Goal: Transaction & Acquisition: Purchase product/service

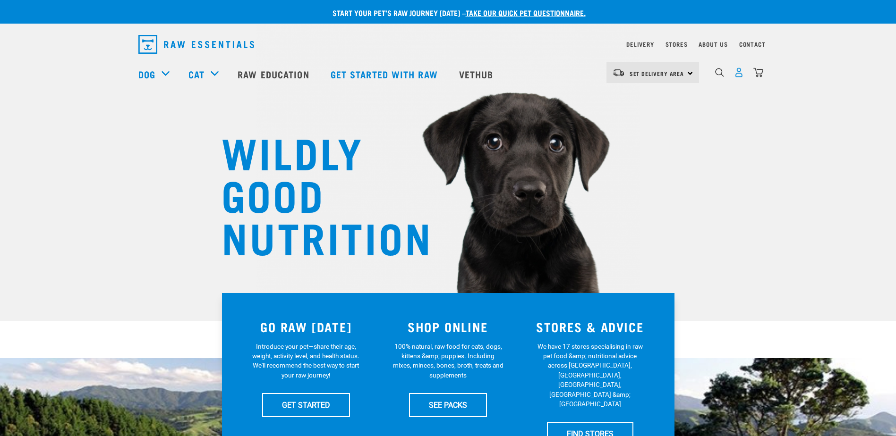
click at [742, 75] on img "dropdown navigation" at bounding box center [739, 73] width 10 height 10
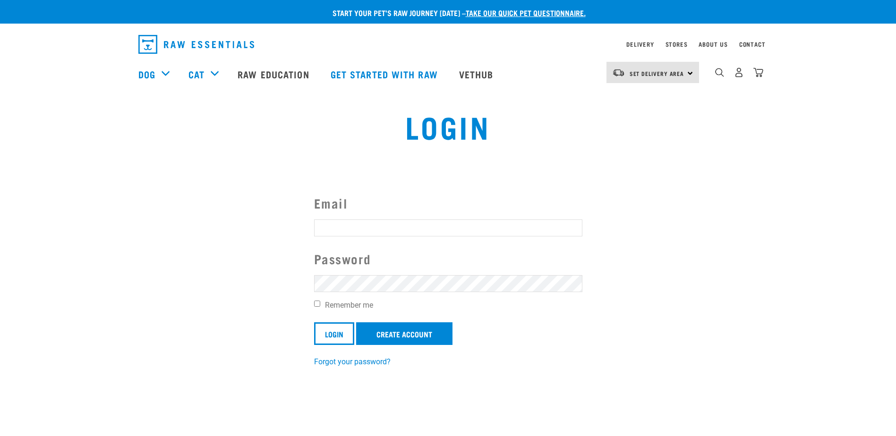
click at [383, 222] on input "Email" at bounding box center [448, 228] width 268 height 17
type input "owhatnell@gmail.com"
click at [314, 323] on input "Login" at bounding box center [334, 334] width 40 height 23
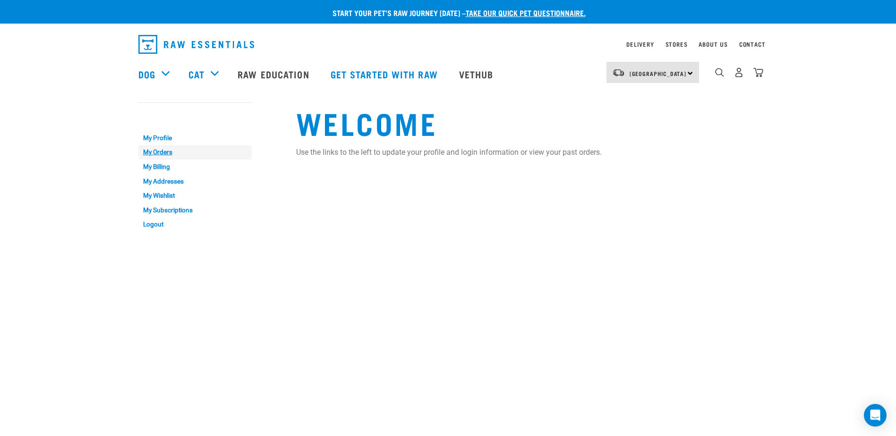
click at [157, 154] on link "My Orders" at bounding box center [194, 152] width 113 height 15
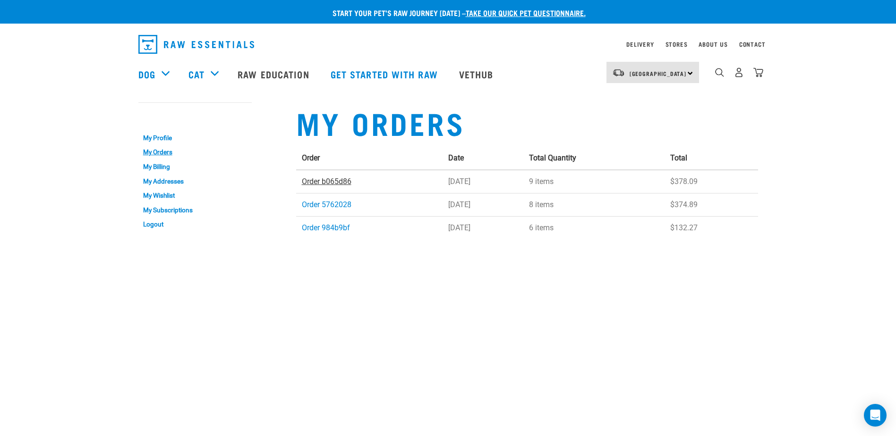
click at [328, 184] on link "Order b065d86" at bounding box center [327, 181] width 50 height 9
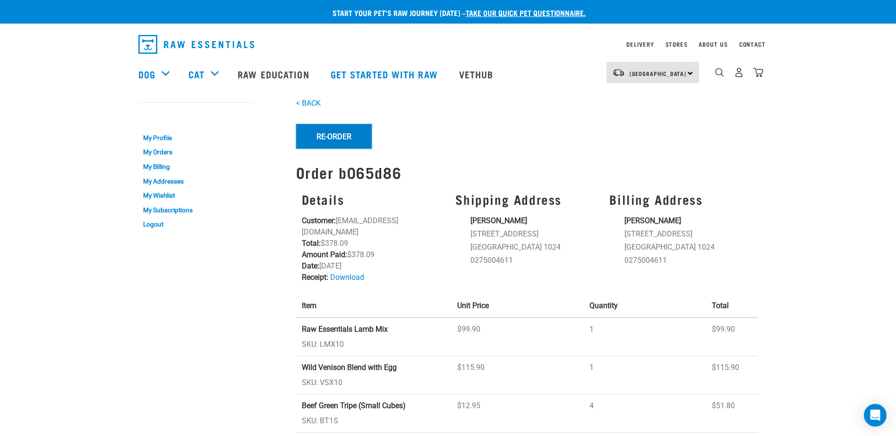
click at [348, 144] on button "Re-Order" at bounding box center [334, 136] width 76 height 25
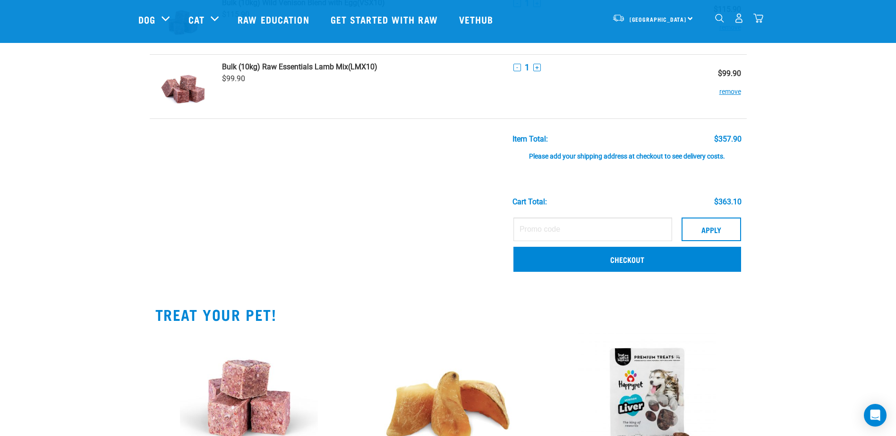
scroll to position [283, 0]
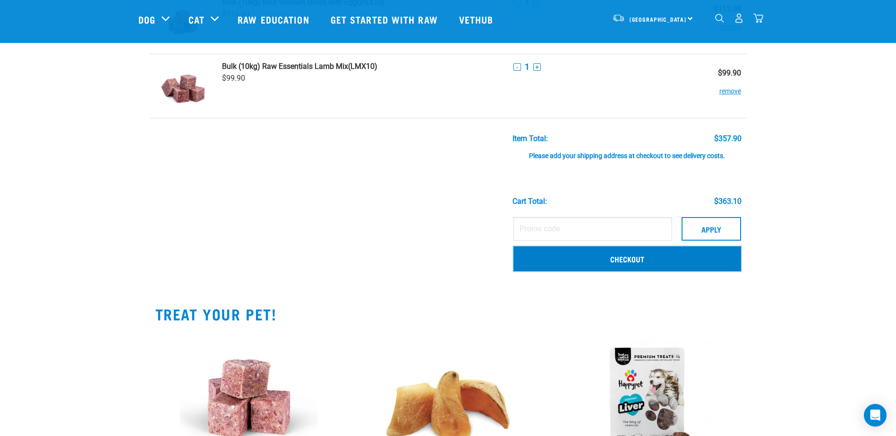
click at [623, 261] on link "Checkout" at bounding box center [627, 258] width 228 height 25
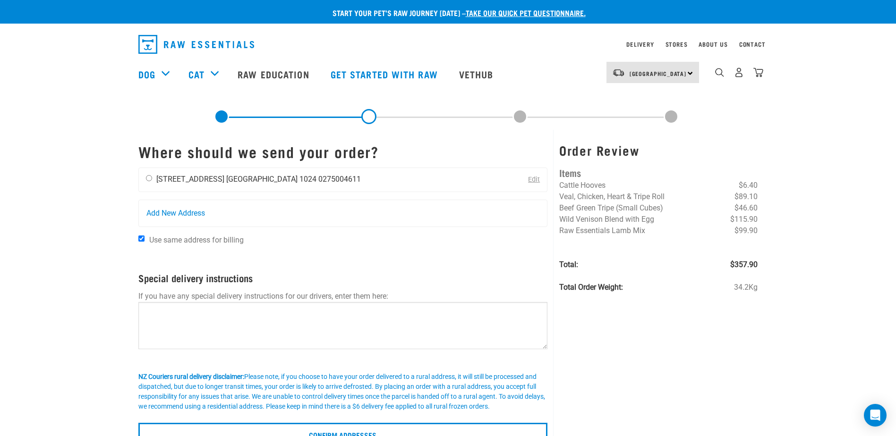
click at [150, 175] on input "radio" at bounding box center [149, 178] width 6 height 6
radio input "true"
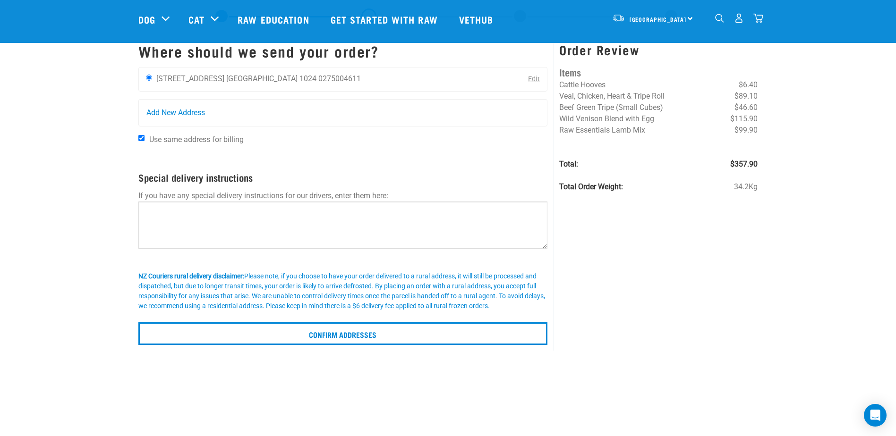
scroll to position [47, 0]
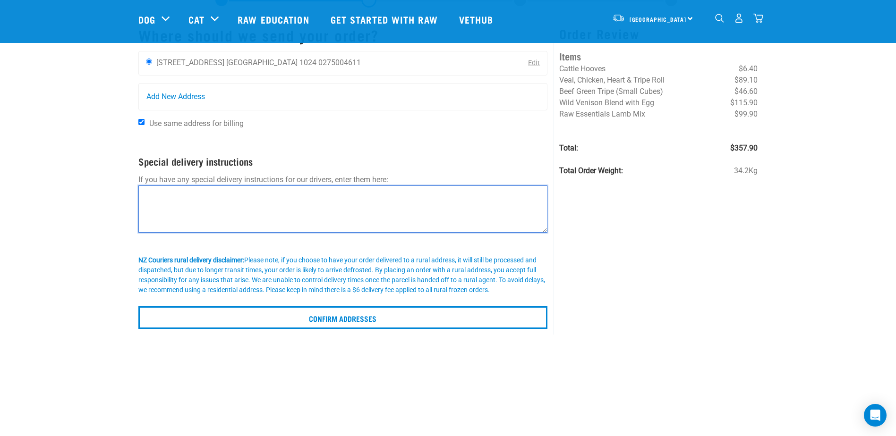
click at [165, 199] on textarea at bounding box center [342, 209] width 409 height 47
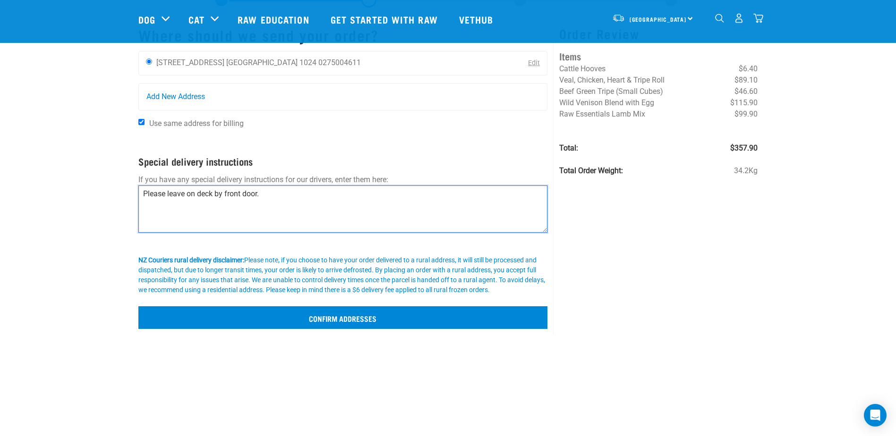
type textarea "Please leave on deck by front door."
click at [360, 318] on input "Confirm addresses" at bounding box center [342, 317] width 409 height 23
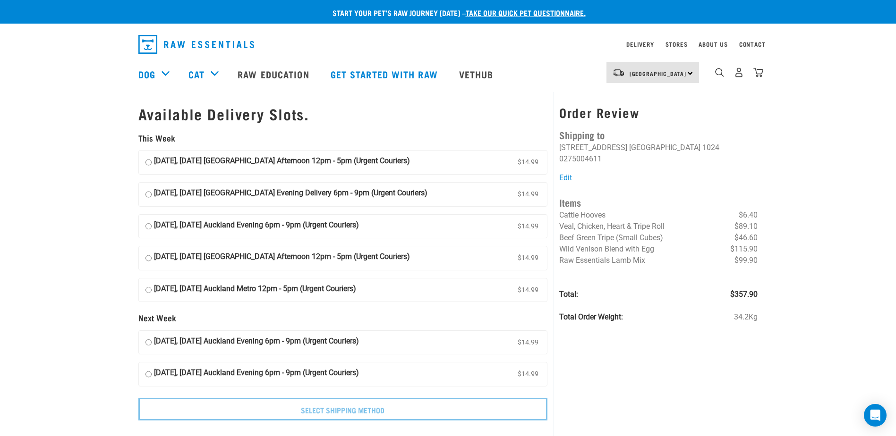
click at [147, 166] on input "24 September, Wednesday Auckland Afternoon 12pm - 5pm (Urgent Couriers) $14.99" at bounding box center [148, 162] width 6 height 14
radio input "true"
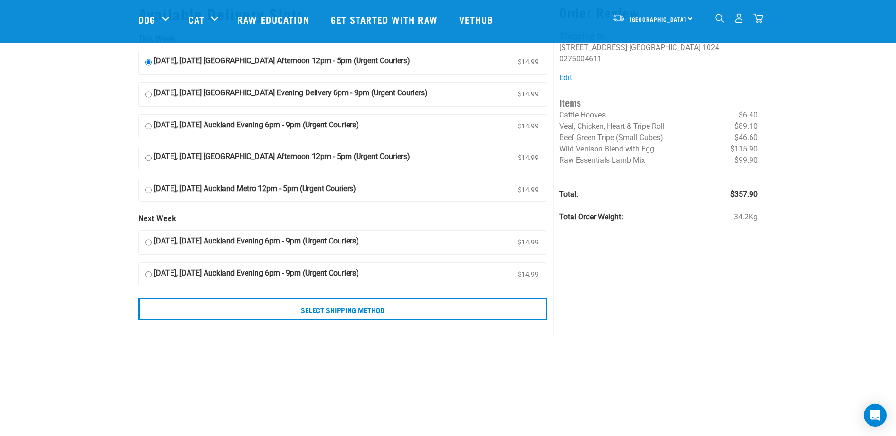
scroll to position [47, 0]
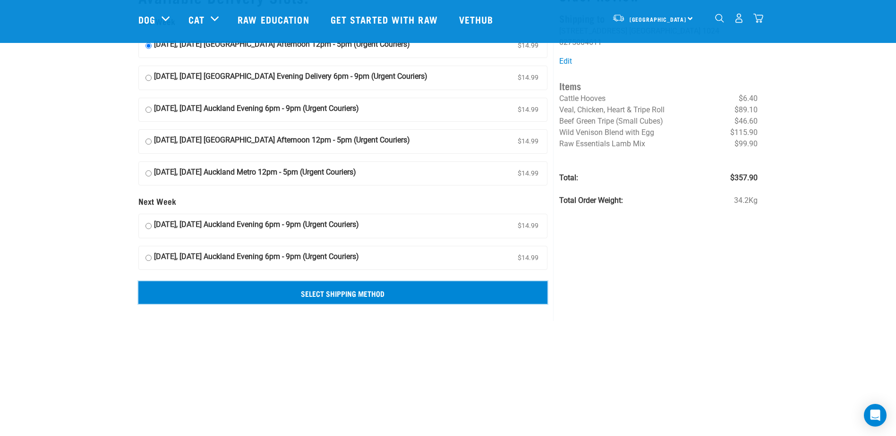
click at [346, 297] on input "Select Shipping Method" at bounding box center [342, 292] width 409 height 23
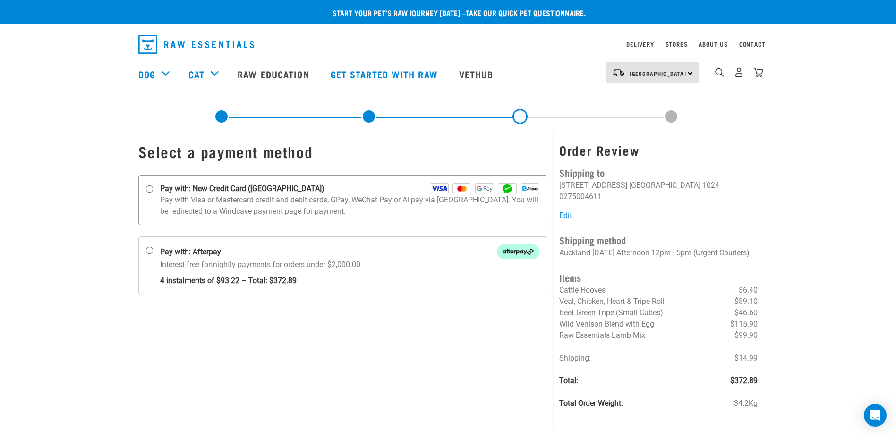
click at [150, 195] on label "Pay with: New Credit Card ([GEOGRAPHIC_DATA])" at bounding box center [342, 200] width 409 height 50
click at [150, 193] on input "Pay with: New Credit Card ([GEOGRAPHIC_DATA])" at bounding box center [149, 190] width 8 height 8
radio input "true"
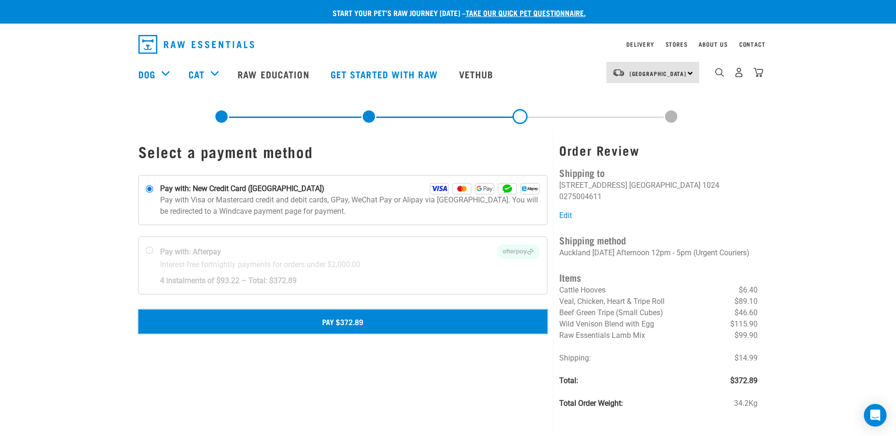
click at [348, 318] on button "Pay $372.89" at bounding box center [342, 322] width 409 height 24
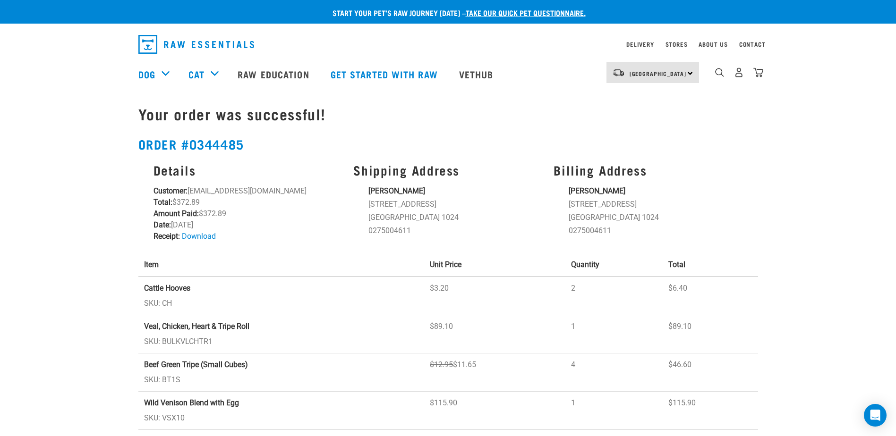
click at [741, 81] on div "0" at bounding box center [738, 72] width 49 height 21
click at [739, 74] on img "dropdown navigation" at bounding box center [739, 73] width 10 height 10
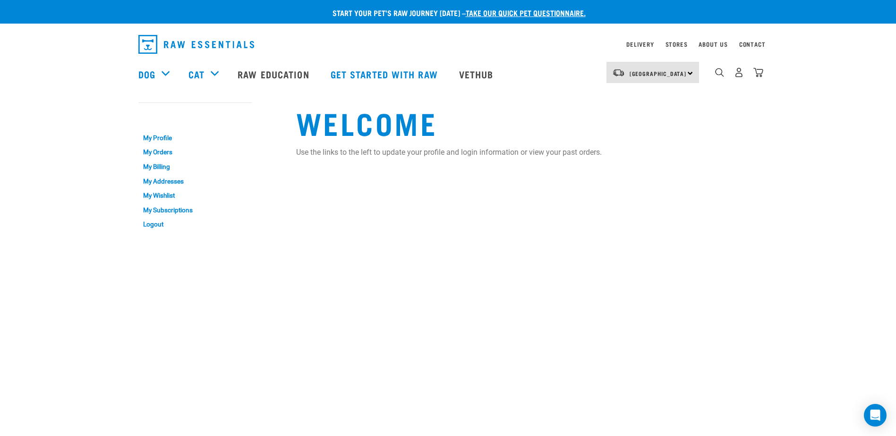
click at [733, 82] on div "0" at bounding box center [738, 72] width 49 height 21
click at [738, 76] on img "dropdown navigation" at bounding box center [739, 73] width 10 height 10
